Goal: Transaction & Acquisition: Subscribe to service/newsletter

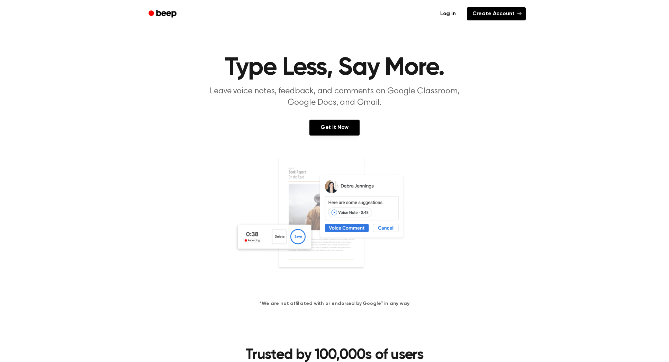
click at [505, 15] on link "Create Account" at bounding box center [496, 13] width 59 height 13
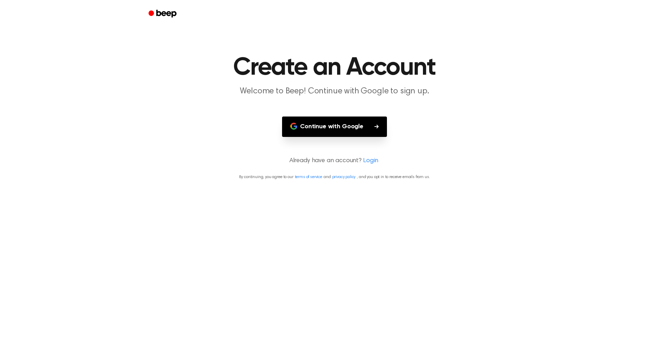
click at [327, 126] on button "Continue with Google" at bounding box center [334, 127] width 105 height 20
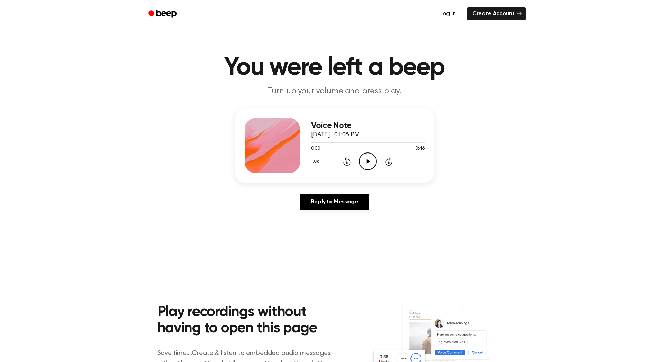
click at [370, 161] on icon "Play Audio" at bounding box center [368, 162] width 18 height 18
click at [499, 14] on link "Create Account" at bounding box center [496, 13] width 59 height 13
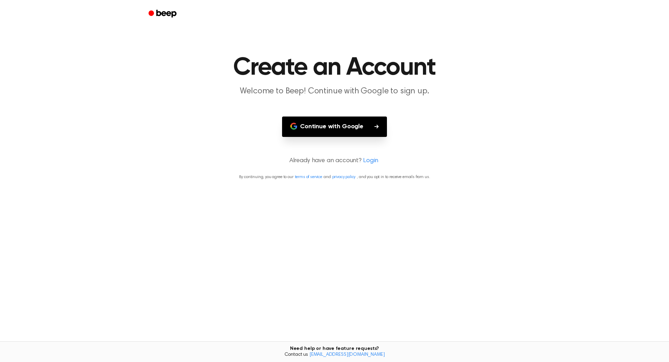
click at [323, 127] on button "Continue with Google" at bounding box center [334, 127] width 105 height 20
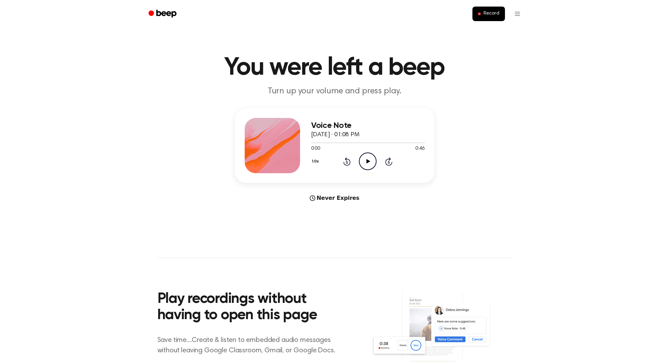
click at [369, 161] on icon at bounding box center [368, 161] width 4 height 4
